Goal: Information Seeking & Learning: Learn about a topic

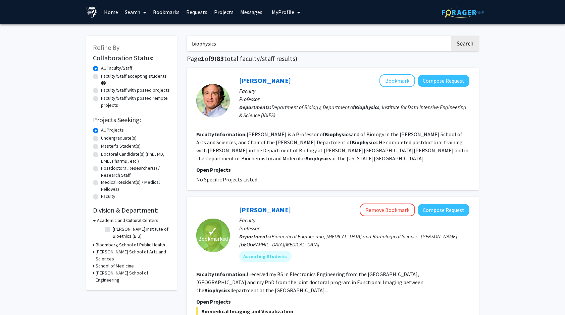
click at [159, 12] on link "Bookmarks" at bounding box center [166, 11] width 33 height 23
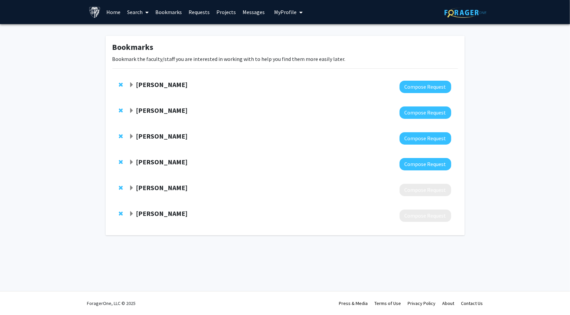
click at [134, 84] on span "Expand Karen Fleming Bookmark" at bounding box center [131, 84] width 5 height 5
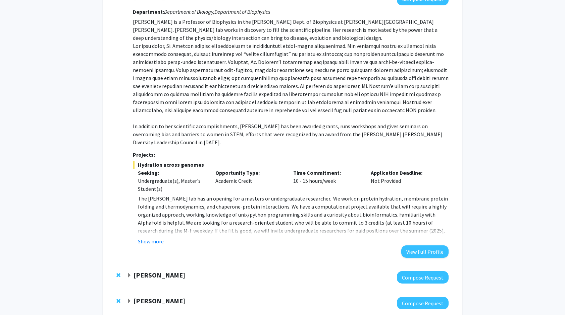
scroll to position [101, 0]
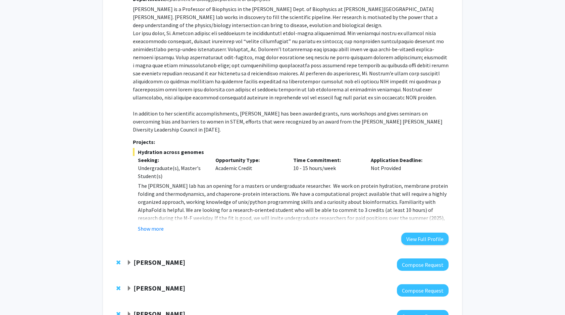
click at [162, 225] on button "Show more" at bounding box center [151, 229] width 26 height 8
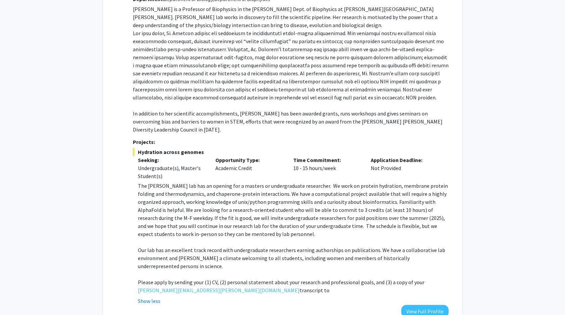
scroll to position [168, 0]
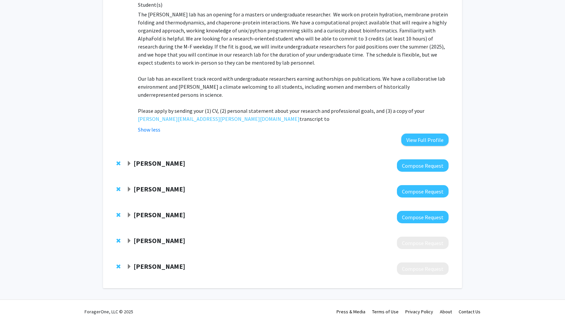
click at [148, 159] on strong "Arvind Pathak" at bounding box center [159, 163] width 52 height 8
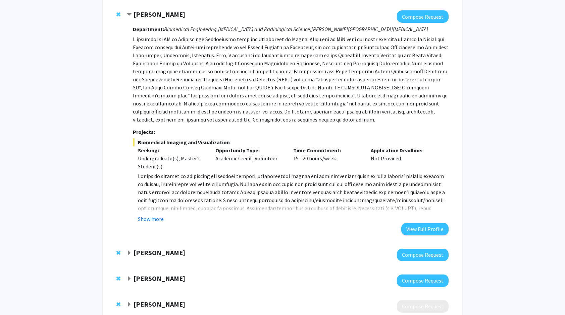
scroll to position [440, 0]
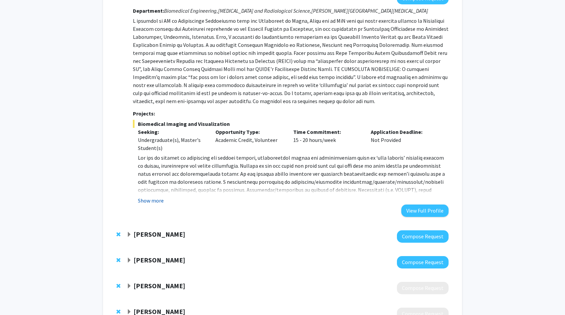
click at [152, 197] on button "Show more" at bounding box center [151, 201] width 26 height 8
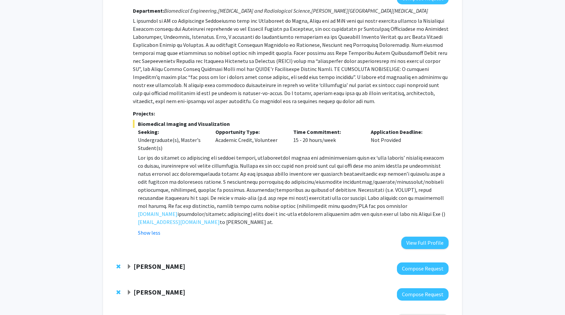
scroll to position [473, 0]
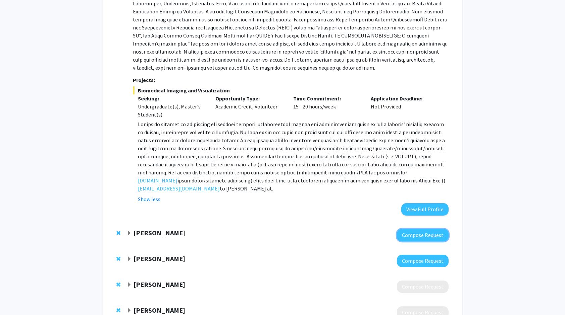
drag, startPoint x: 427, startPoint y: 227, endPoint x: 281, endPoint y: 231, distance: 146.2
click at [282, 233] on div "Margaret Johnson Compose Request" at bounding box center [282, 236] width 345 height 26
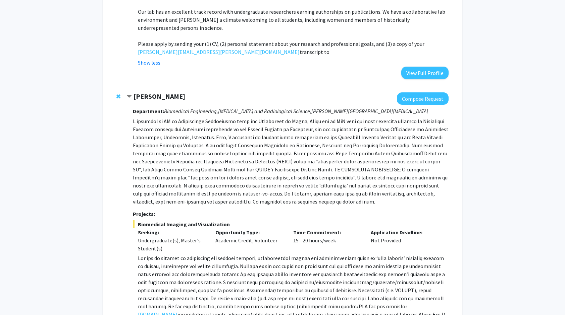
scroll to position [272, 0]
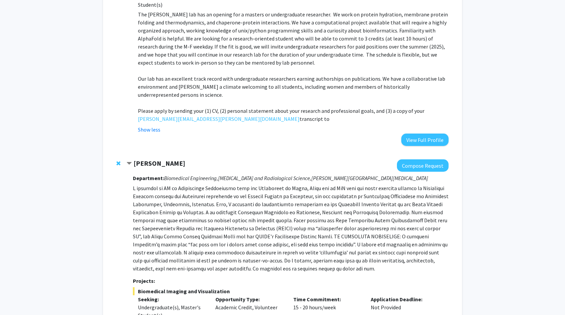
click at [160, 159] on strong "Arvind Pathak" at bounding box center [159, 163] width 52 height 8
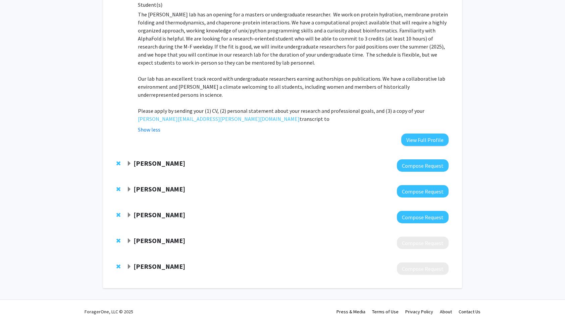
click at [119, 161] on span "Remove Arvind Pathak from bookmarks" at bounding box center [118, 163] width 4 height 5
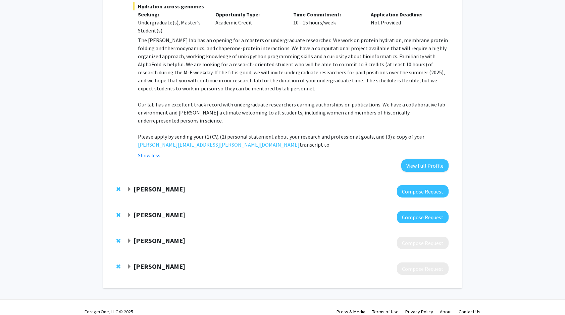
click at [150, 185] on strong "Margaret Johnson" at bounding box center [159, 189] width 52 height 8
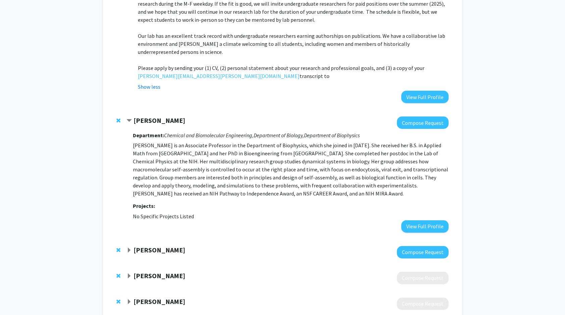
scroll to position [339, 0]
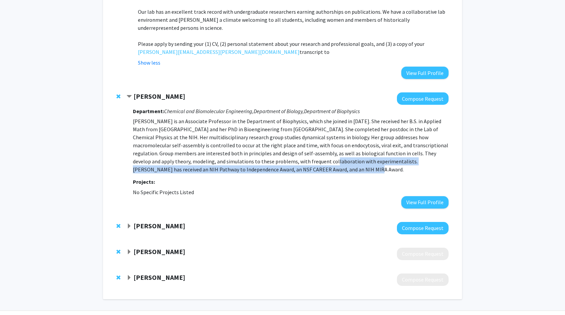
drag, startPoint x: 262, startPoint y: 160, endPoint x: 248, endPoint y: 152, distance: 16.3
click at [248, 152] on p "Margaret Johnson is an Associate Professor in the Department of Biophysics, whi…" at bounding box center [290, 145] width 315 height 56
click at [247, 152] on p "Margaret Johnson is an Associate Professor in the Department of Biophysics, whi…" at bounding box center [290, 145] width 315 height 56
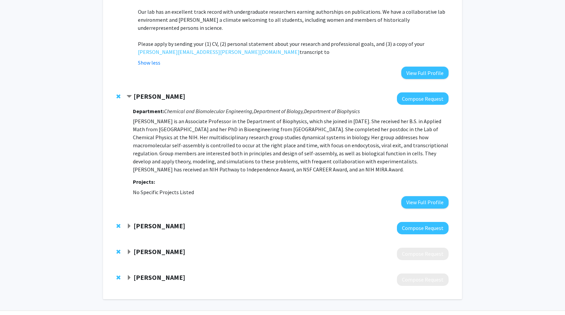
click at [223, 152] on p "Margaret Johnson is an Associate Professor in the Department of Biophysics, whi…" at bounding box center [290, 145] width 315 height 56
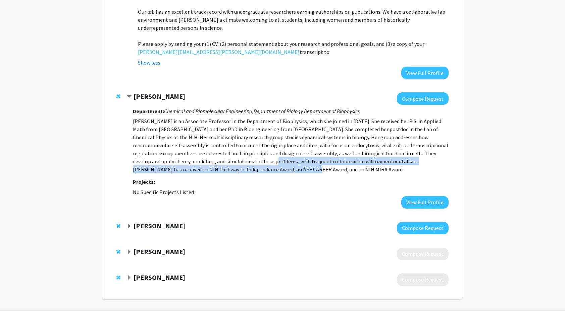
drag, startPoint x: 190, startPoint y: 152, endPoint x: 196, endPoint y: 163, distance: 12.7
click at [196, 163] on p "Margaret Johnson is an Associate Professor in the Department of Biophysics, whi…" at bounding box center [290, 145] width 315 height 56
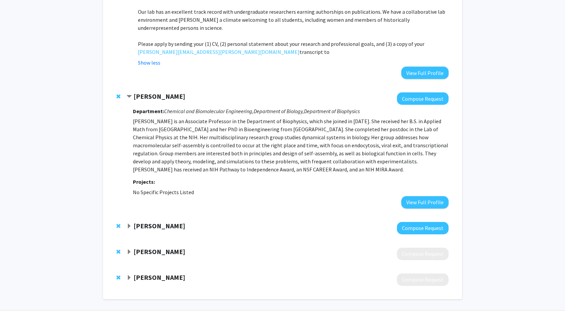
drag, startPoint x: 196, startPoint y: 163, endPoint x: 213, endPoint y: 167, distance: 16.6
click at [209, 167] on div "Department: Chemical and Biomolecular Engineering, Department of Biology, Depar…" at bounding box center [290, 157] width 315 height 104
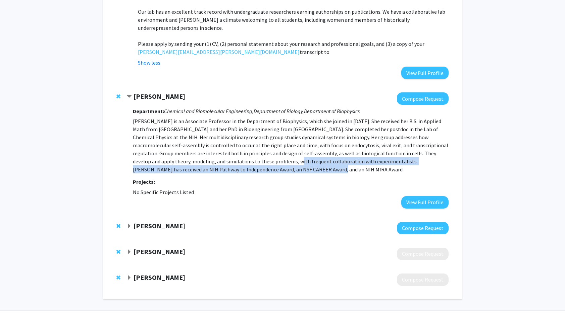
drag, startPoint x: 219, startPoint y: 164, endPoint x: 212, endPoint y: 155, distance: 11.5
click at [212, 155] on p "Margaret Johnson is an Associate Professor in the Department of Biophysics, whi…" at bounding box center [290, 145] width 315 height 56
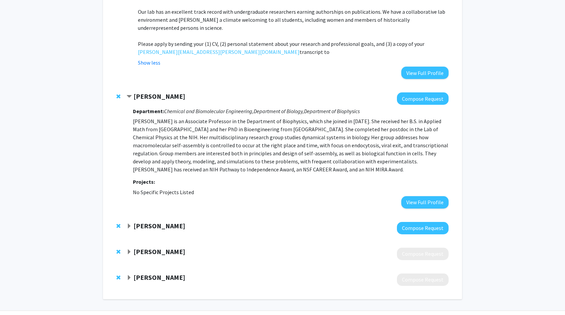
click at [205, 154] on p "Margaret Johnson is an Associate Professor in the Department of Biophysics, whi…" at bounding box center [290, 145] width 315 height 56
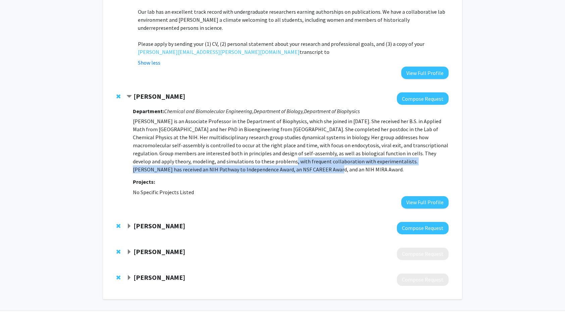
drag, startPoint x: 206, startPoint y: 154, endPoint x: 216, endPoint y: 165, distance: 15.0
click at [216, 165] on p "Margaret Johnson is an Associate Professor in the Department of Biophysics, whi…" at bounding box center [290, 145] width 315 height 56
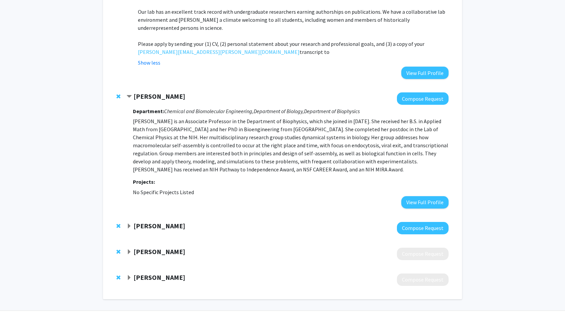
drag, startPoint x: 216, startPoint y: 165, endPoint x: 220, endPoint y: 168, distance: 5.1
click at [220, 168] on div "Department: Chemical and Biomolecular Engineering, Department of Biology, Depar…" at bounding box center [290, 157] width 315 height 104
click at [136, 92] on strong "Margaret Johnson" at bounding box center [159, 96] width 52 height 8
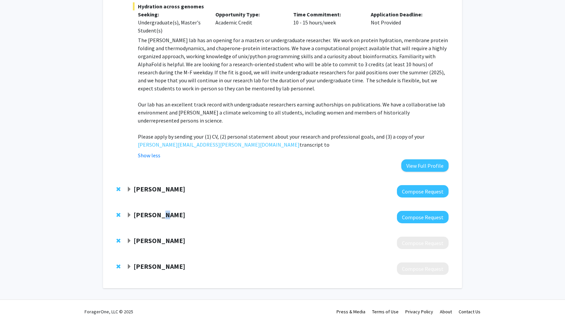
click at [160, 211] on strong "Maria Procopio" at bounding box center [159, 215] width 52 height 8
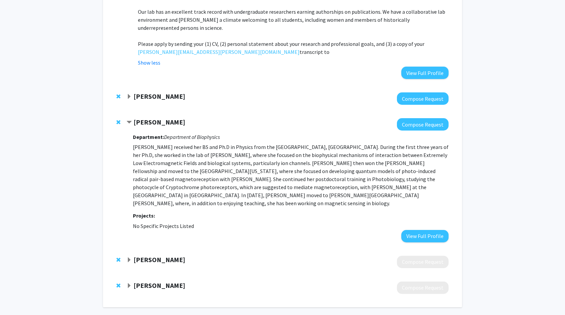
drag, startPoint x: 160, startPoint y: 207, endPoint x: 274, endPoint y: 162, distance: 122.4
click at [274, 162] on p "Dr. Procopio received her BS and Ph.D in Physics from the University of Bologna…" at bounding box center [290, 175] width 315 height 64
click at [152, 118] on strong "Maria Procopio" at bounding box center [159, 122] width 52 height 8
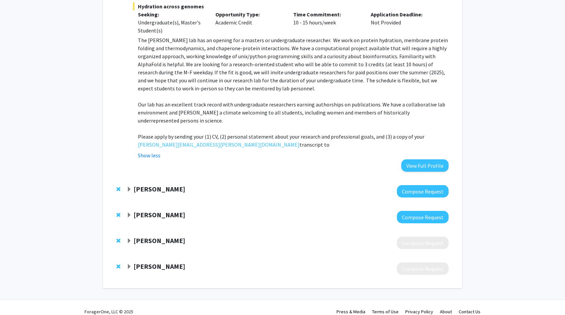
click at [153, 237] on strong "Ana Damjanovic" at bounding box center [159, 241] width 52 height 8
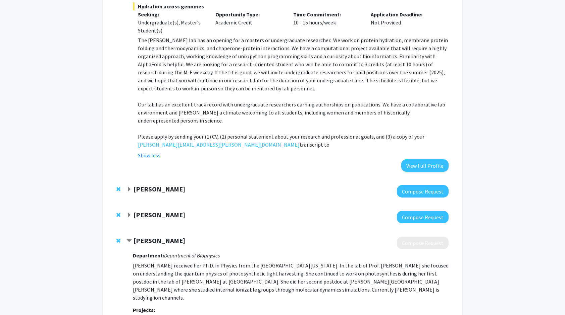
scroll to position [326, 0]
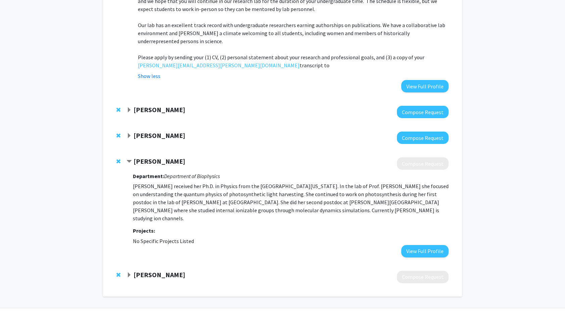
drag, startPoint x: 190, startPoint y: 209, endPoint x: 179, endPoint y: 202, distance: 12.6
click at [179, 202] on div "Department: Department of Biophysics Ana Damjanovic received her Ph.D. in Physi…" at bounding box center [290, 214] width 315 height 88
drag, startPoint x: 179, startPoint y: 202, endPoint x: 172, endPoint y: 201, distance: 7.5
click at [177, 201] on p "Ana Damjanovic received her Ph.D. in Physics from the University of Illinois at…" at bounding box center [290, 202] width 315 height 40
drag, startPoint x: 149, startPoint y: 199, endPoint x: 253, endPoint y: 227, distance: 108.2
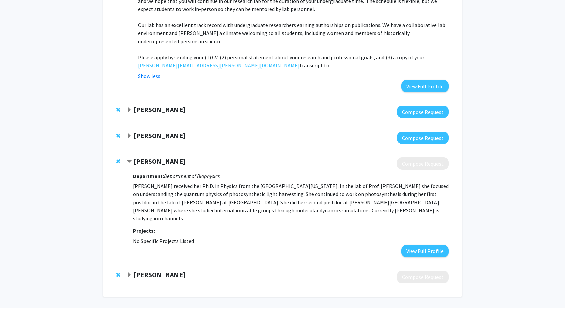
click at [253, 227] on div "Department: Department of Biophysics Ana Damjanovic received her Ph.D. in Physi…" at bounding box center [290, 214] width 315 height 88
drag, startPoint x: 253, startPoint y: 227, endPoint x: 213, endPoint y: 225, distance: 40.3
click at [213, 237] on fg-project-list "No Specific Projects Listed" at bounding box center [290, 241] width 315 height 8
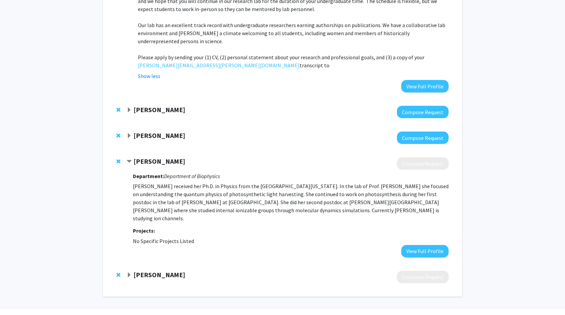
click at [222, 219] on div "Department: Department of Biophysics Ana Damjanovic received her Ph.D. in Physi…" at bounding box center [290, 214] width 315 height 88
drag, startPoint x: 192, startPoint y: 217, endPoint x: 140, endPoint y: 204, distance: 53.3
click at [140, 204] on div "Department: Department of Biophysics Ana Damjanovic received her Ph.D. in Physi…" at bounding box center [290, 214] width 315 height 88
click at [140, 204] on p "Ana Damjanovic received her Ph.D. in Physics from the University of Illinois at…" at bounding box center [290, 202] width 315 height 40
click at [140, 202] on p "Ana Damjanovic received her Ph.D. in Physics from the University of Illinois at…" at bounding box center [290, 202] width 315 height 40
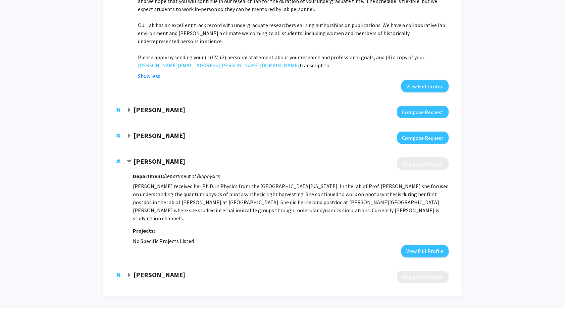
drag, startPoint x: 143, startPoint y: 201, endPoint x: 249, endPoint y: 225, distance: 109.3
click at [249, 225] on div "Department: Department of Biophysics Ana Damjanovic received her Ph.D. in Physi…" at bounding box center [290, 214] width 315 height 88
drag, startPoint x: 249, startPoint y: 225, endPoint x: 218, endPoint y: 222, distance: 32.0
click at [218, 237] on fg-project-list "No Specific Projects Listed" at bounding box center [290, 241] width 315 height 8
click at [200, 237] on fg-project-list "No Specific Projects Listed" at bounding box center [290, 241] width 315 height 8
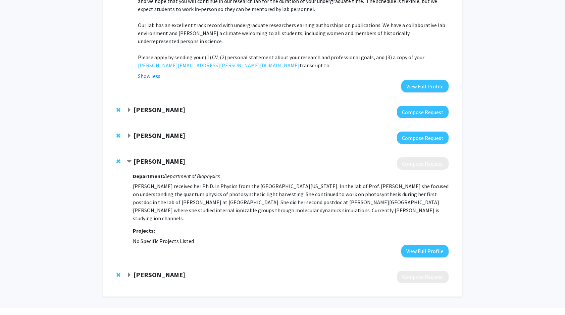
click at [159, 157] on strong "Ana Damjanovic" at bounding box center [159, 161] width 52 height 8
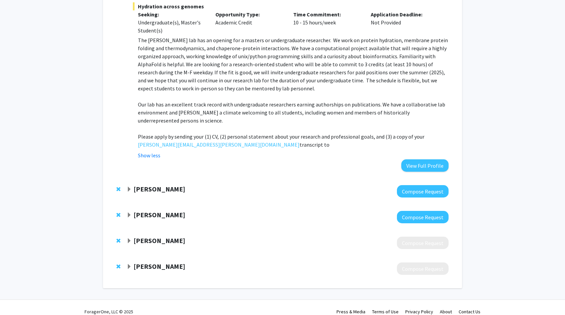
click at [142, 263] on strong "[PERSON_NAME]" at bounding box center [159, 267] width 52 height 8
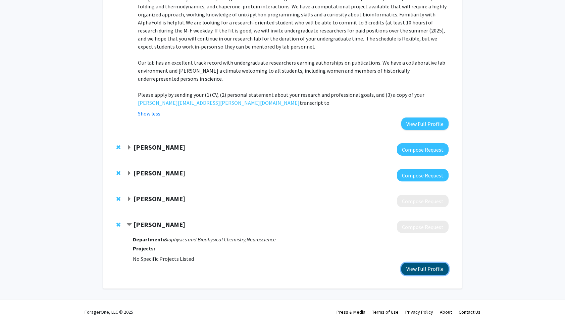
click at [419, 263] on button "View Full Profile" at bounding box center [424, 269] width 47 height 12
click at [152, 195] on strong "Ana Damjanovic" at bounding box center [159, 199] width 52 height 8
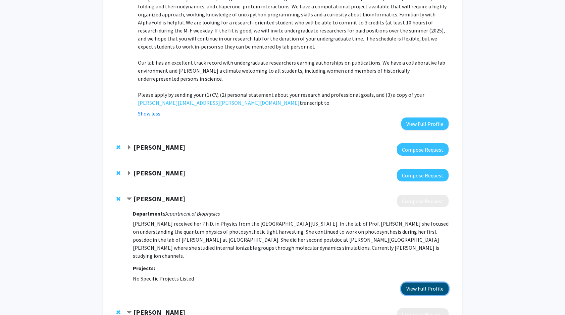
click at [420, 283] on button "View Full Profile" at bounding box center [424, 289] width 47 height 12
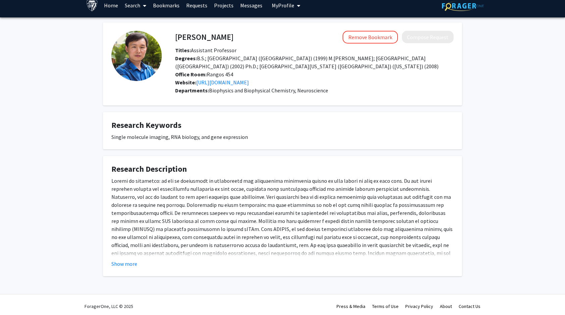
scroll to position [9, 0]
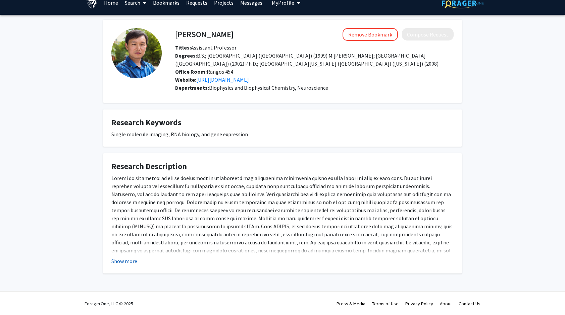
click at [123, 258] on button "Show more" at bounding box center [124, 261] width 26 height 8
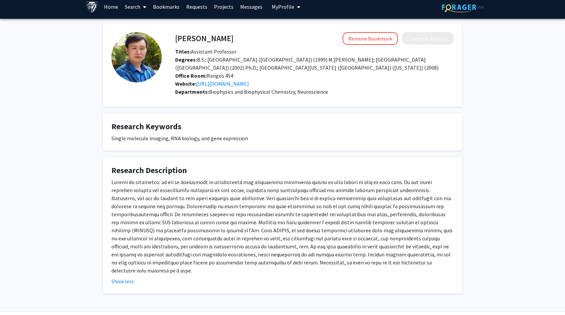
scroll to position [0, 0]
